Goal: Task Accomplishment & Management: Manage account settings

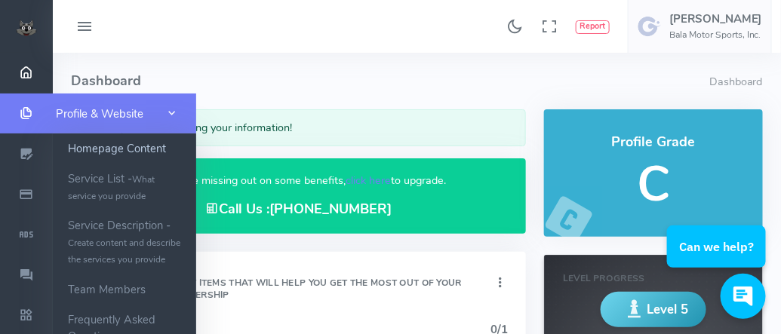
click at [143, 146] on link "Homepage Content" at bounding box center [124, 149] width 143 height 30
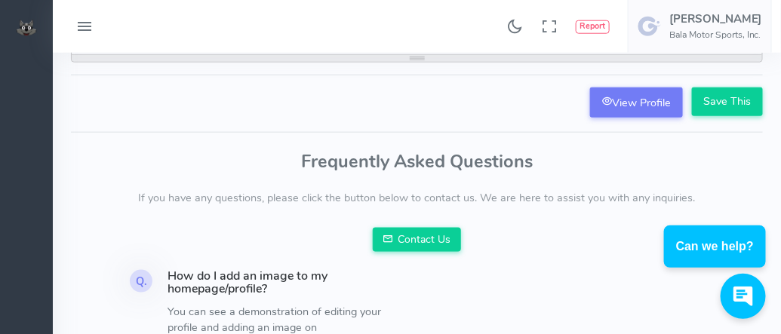
scroll to position [453, 0]
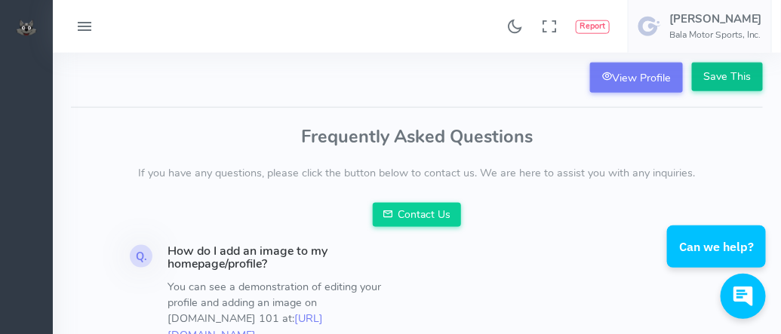
click at [716, 75] on input "Save This" at bounding box center [727, 77] width 71 height 29
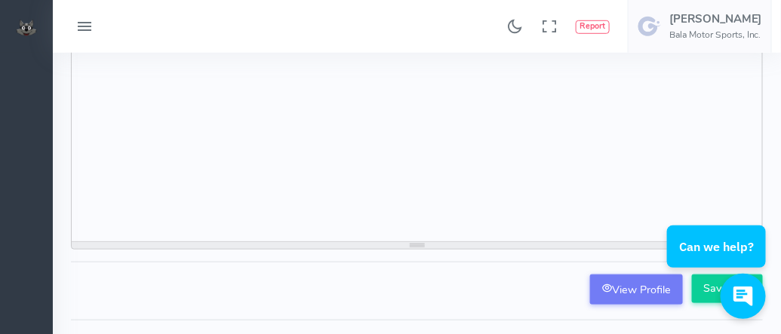
scroll to position [453, 0]
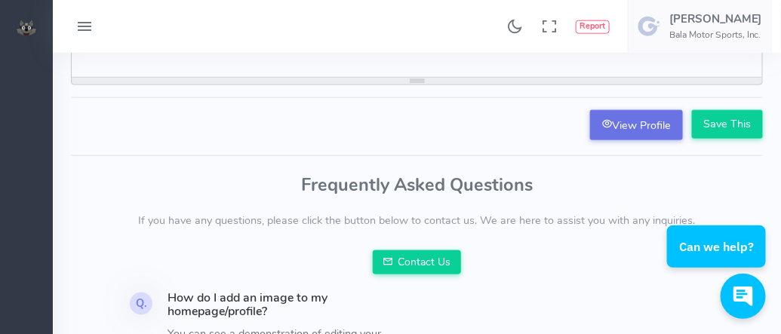
click at [644, 131] on link "View Profile" at bounding box center [636, 125] width 93 height 30
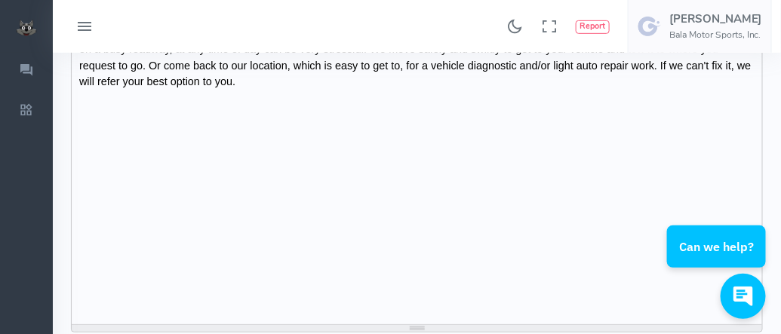
scroll to position [0, 0]
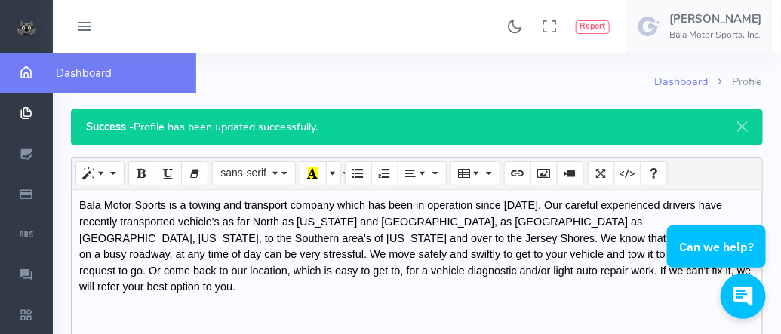
click at [85, 72] on span "Dashboard" at bounding box center [84, 73] width 56 height 15
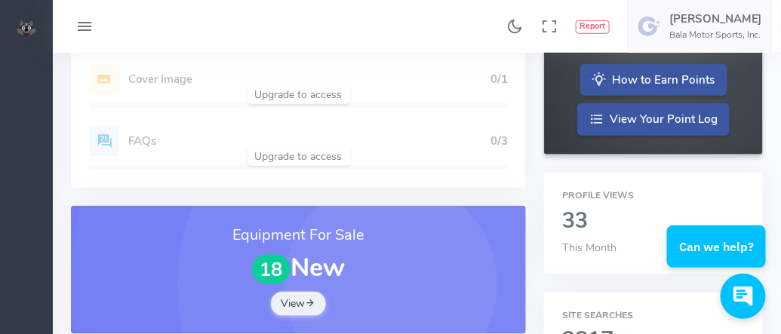
scroll to position [377, 0]
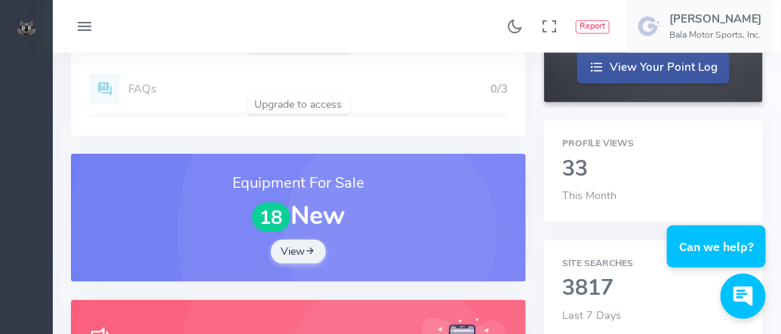
click at [589, 173] on h2 "33" at bounding box center [653, 169] width 183 height 24
